Goal: Check status: Check status

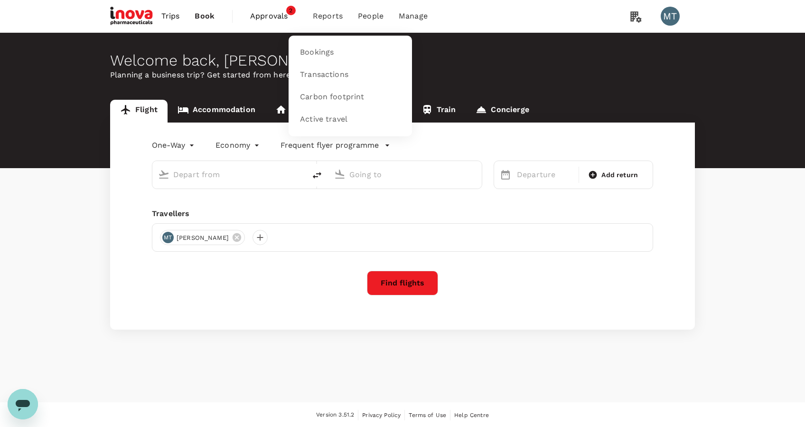
type input "[GEOGRAPHIC_DATA] Intl (KNO)"
type input "[PERSON_NAME] Intl (HLP)"
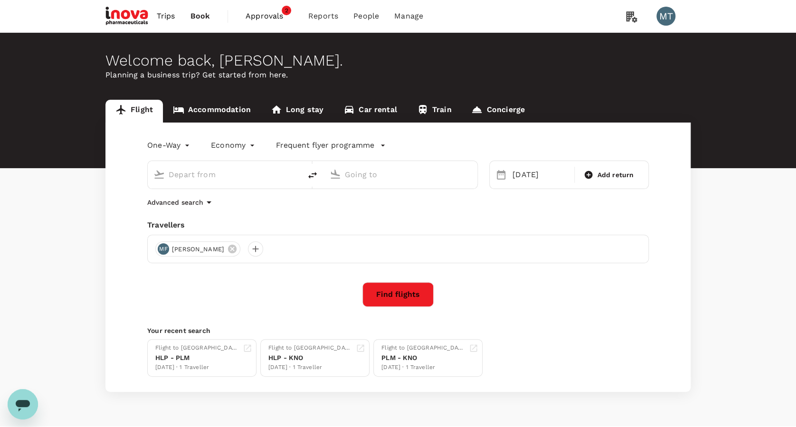
click at [265, 19] on span "Approvals" at bounding box center [268, 15] width 47 height 11
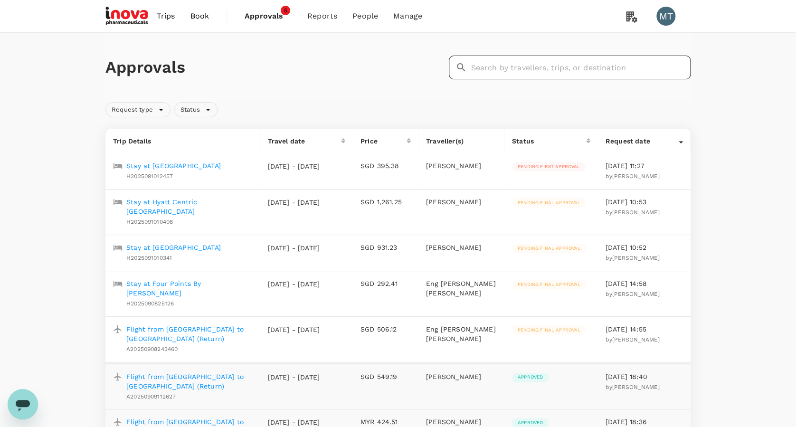
click at [505, 63] on input "text" at bounding box center [580, 68] width 220 height 24
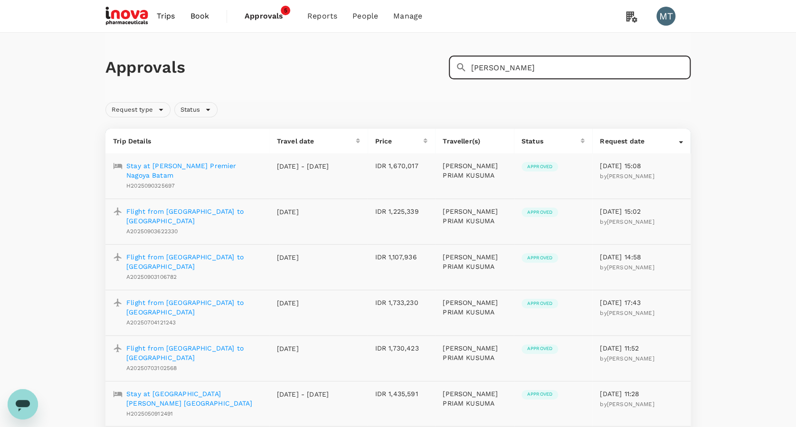
type input "[PERSON_NAME]"
click at [161, 206] on p "Flight from [GEOGRAPHIC_DATA] to [GEOGRAPHIC_DATA]" at bounding box center [193, 215] width 135 height 19
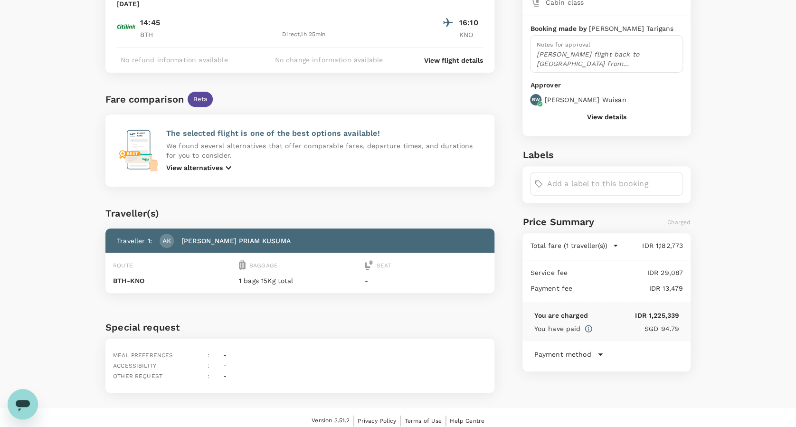
scroll to position [127, 0]
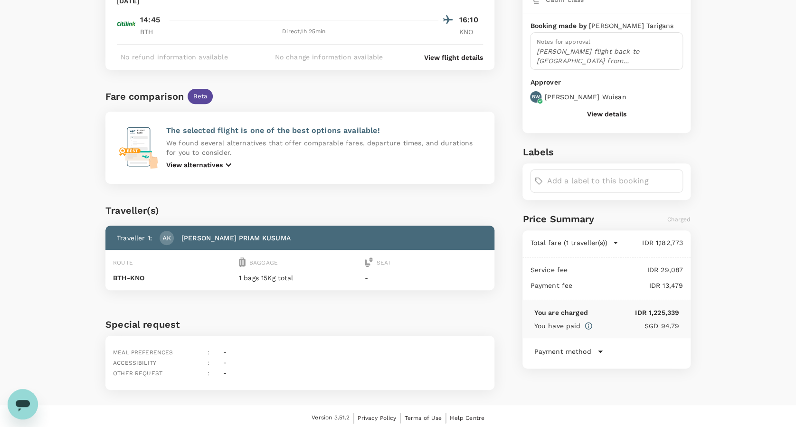
click at [478, 51] on div "View flight details" at bounding box center [451, 55] width 63 height 14
click at [476, 54] on p "View flight details" at bounding box center [453, 57] width 59 height 9
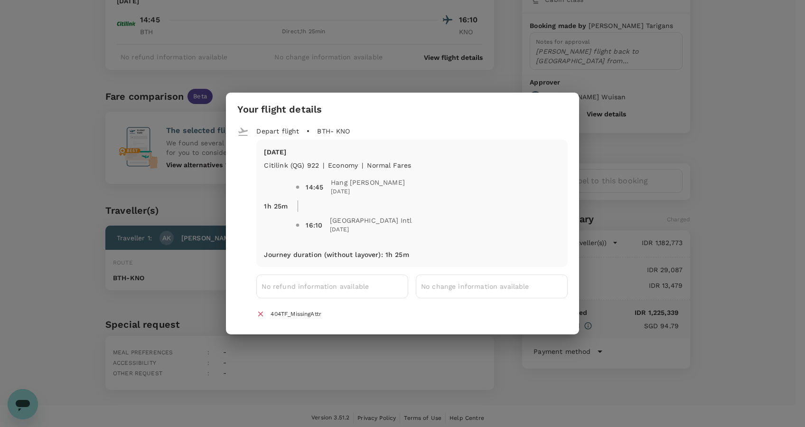
click at [626, 172] on div "Your flight details Depart flight BTH - KNO [DATE] Citilink (QG) 922 | economy …" at bounding box center [402, 213] width 805 height 427
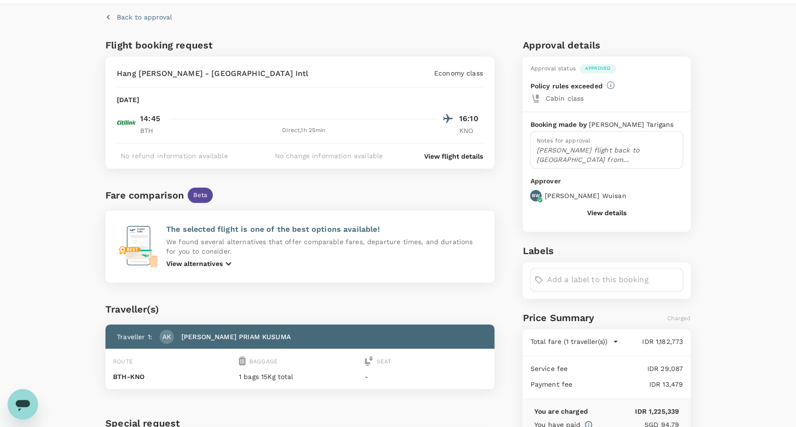
scroll to position [0, 0]
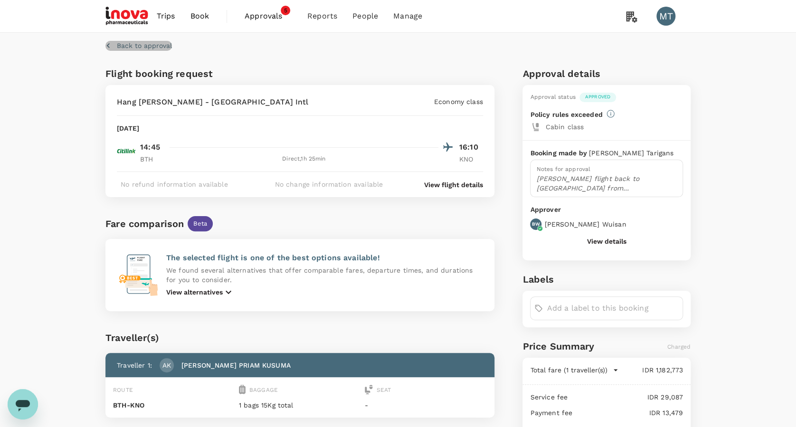
click at [166, 42] on p "Back to approval" at bounding box center [144, 45] width 55 height 9
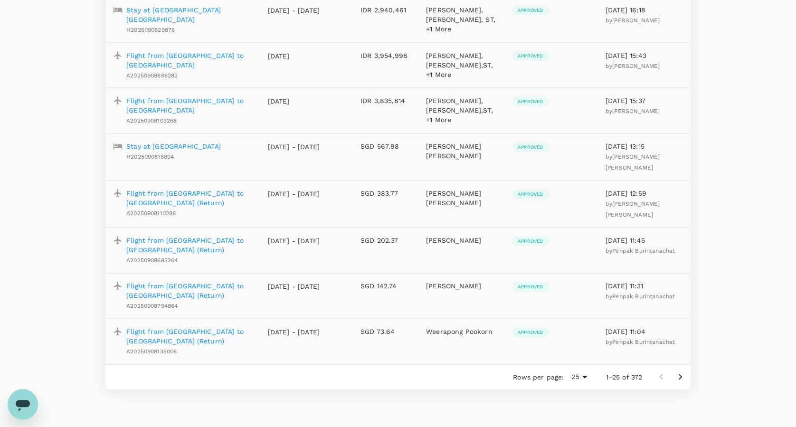
scroll to position [946, 0]
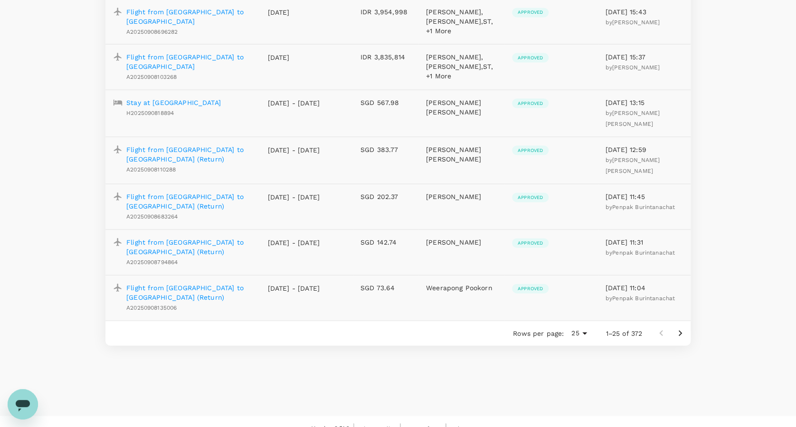
click at [683, 328] on icon "Go to next page" at bounding box center [679, 333] width 11 height 11
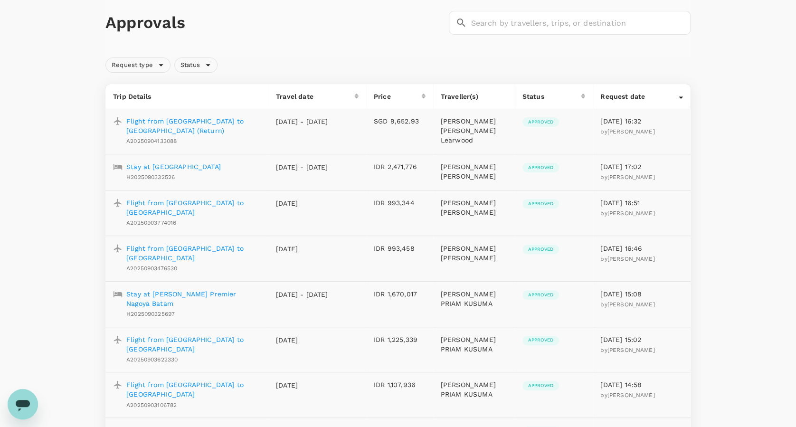
scroll to position [63, 0]
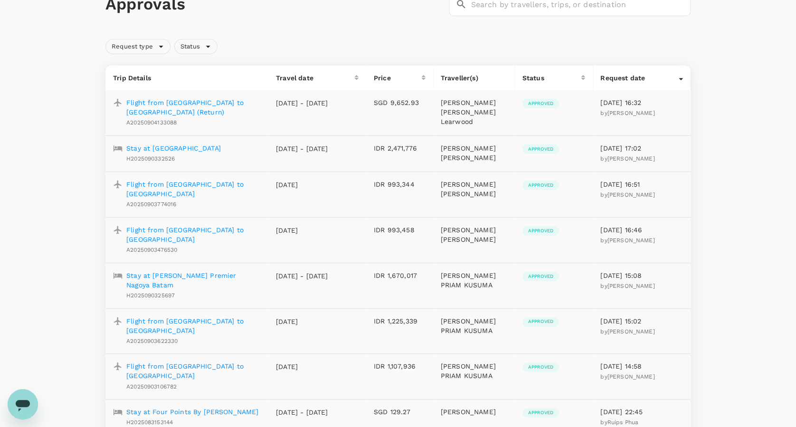
click at [200, 316] on p "Flight from [GEOGRAPHIC_DATA] to [GEOGRAPHIC_DATA]" at bounding box center [193, 325] width 134 height 19
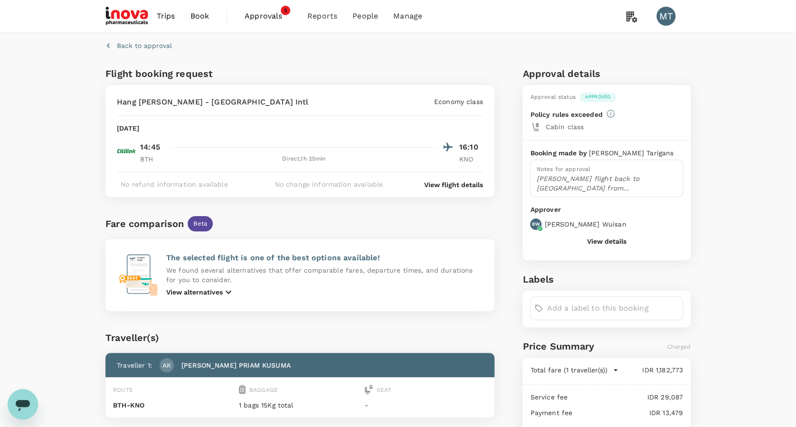
click at [620, 237] on button "View details" at bounding box center [606, 241] width 39 height 8
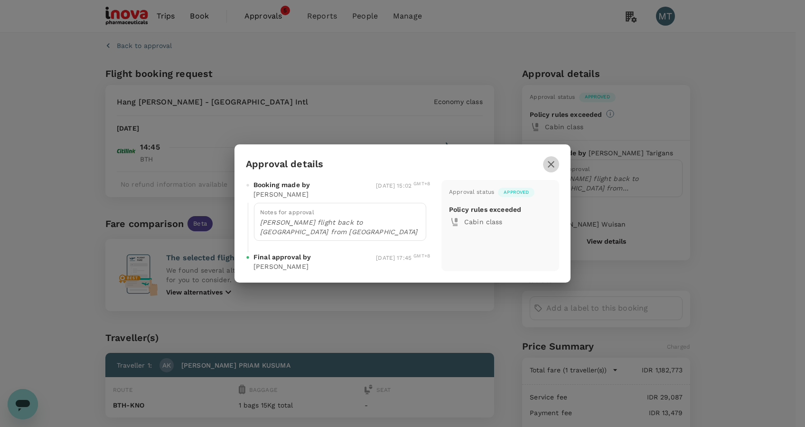
click at [554, 167] on icon "button" at bounding box center [550, 164] width 11 height 11
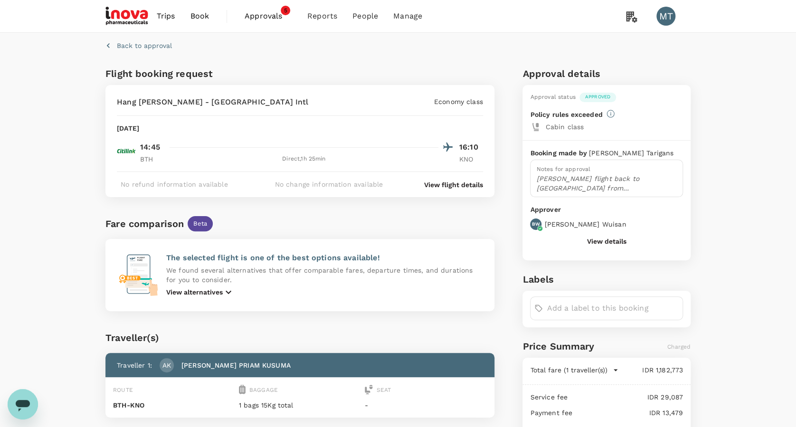
click at [442, 186] on p "View flight details" at bounding box center [453, 184] width 59 height 9
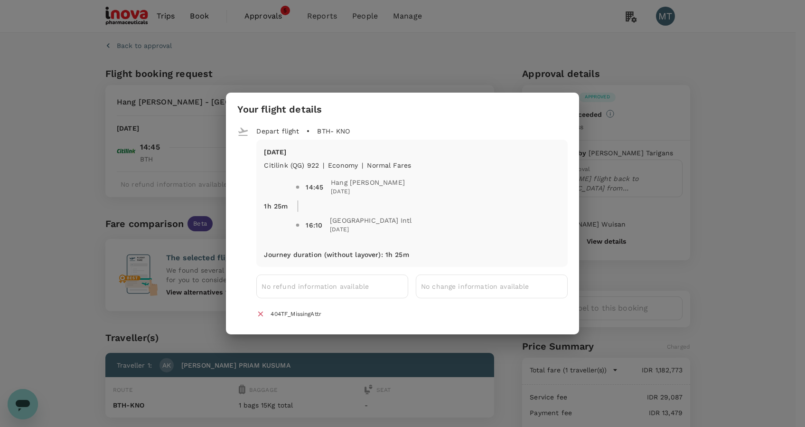
click at [645, 114] on div "Your flight details Depart flight BTH - KNO [DATE] Citilink (QG) 922 | economy …" at bounding box center [402, 213] width 805 height 427
